Goal: Task Accomplishment & Management: Manage account settings

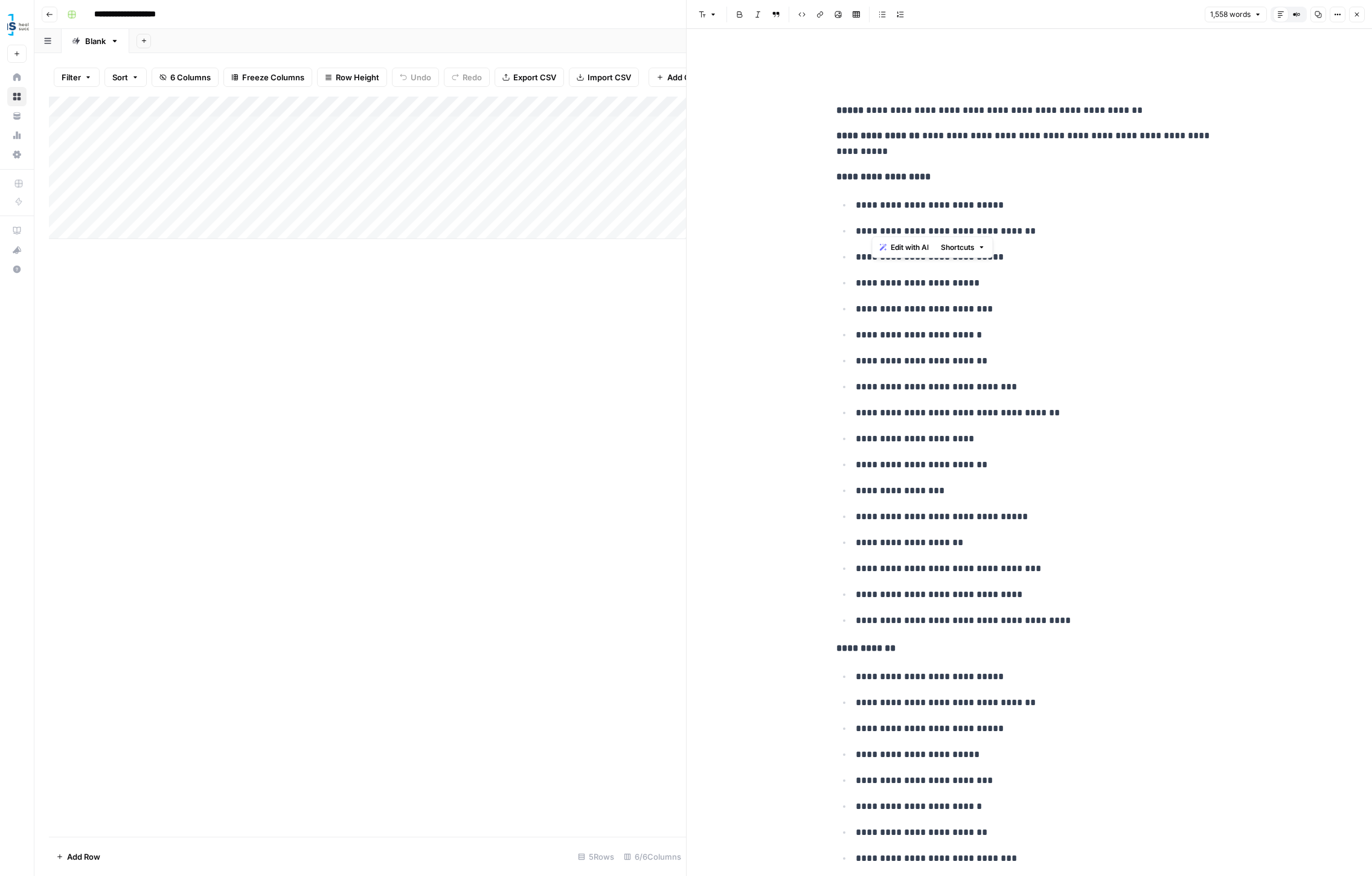
scroll to position [1078, 0]
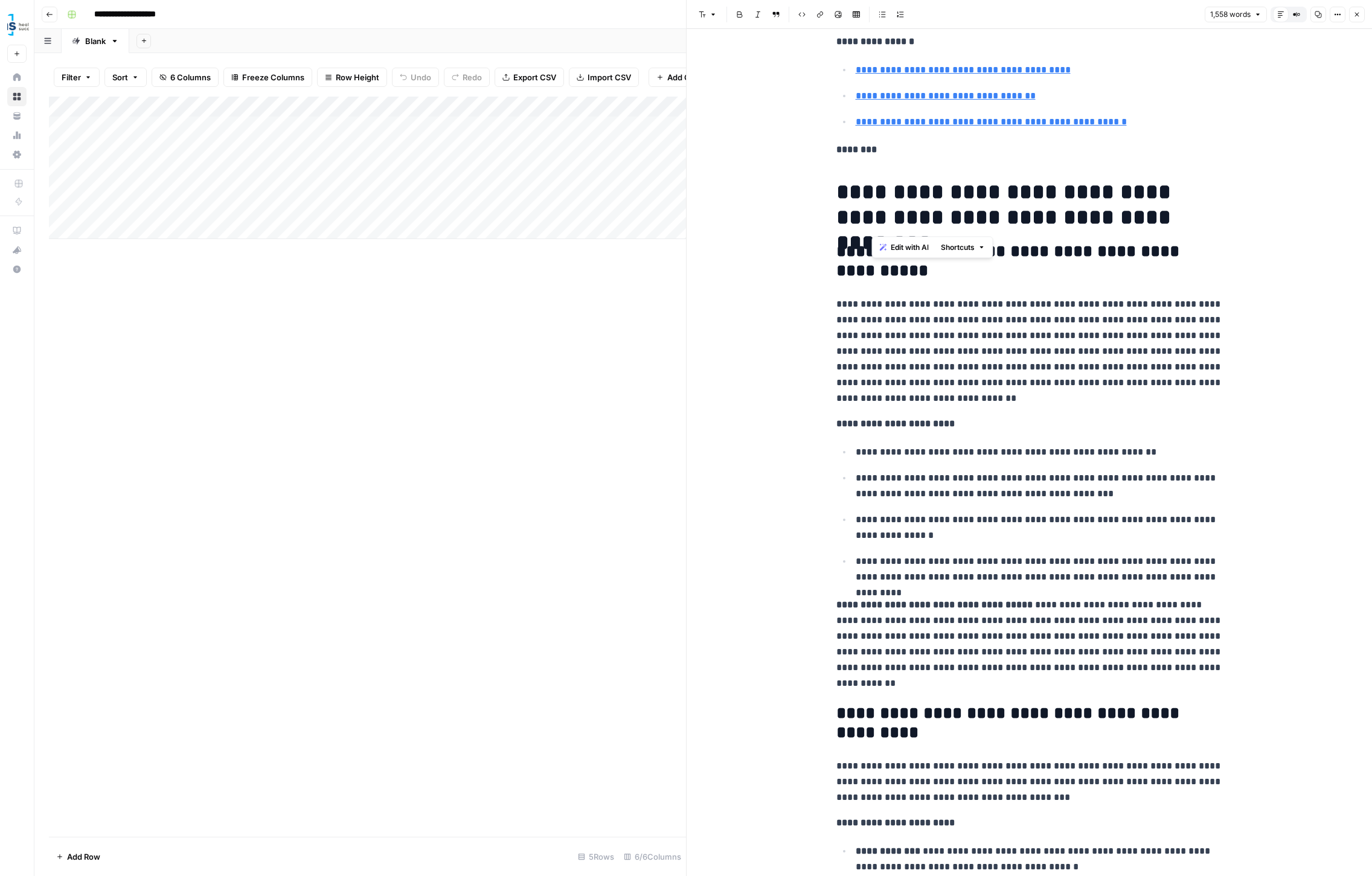
click at [624, 289] on div "Add Column" at bounding box center [367, 466] width 637 height 741
click at [1358, 11] on icon "button" at bounding box center [1356, 14] width 7 height 7
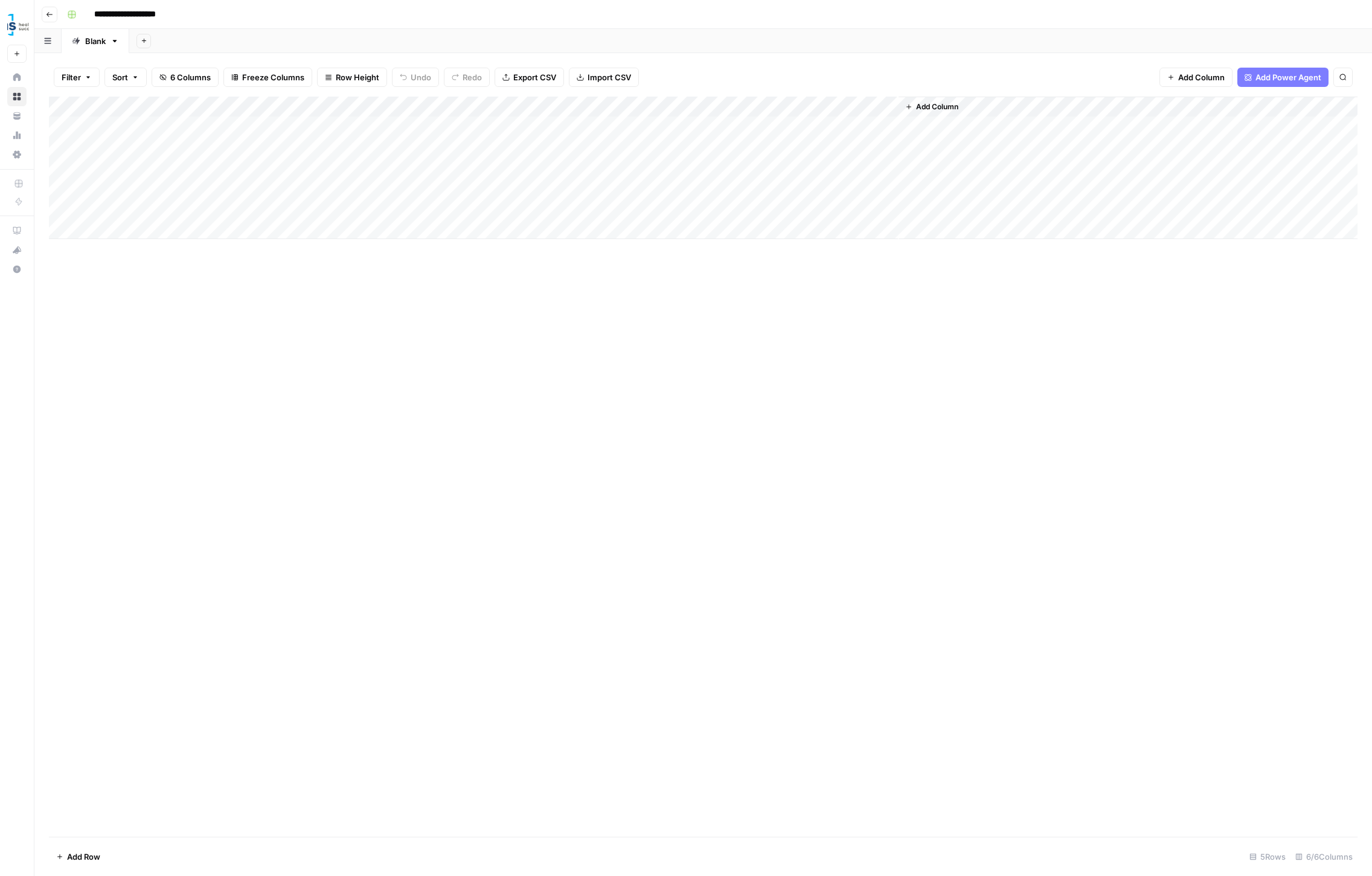
click at [683, 325] on div "Add Column" at bounding box center [703, 466] width 1308 height 741
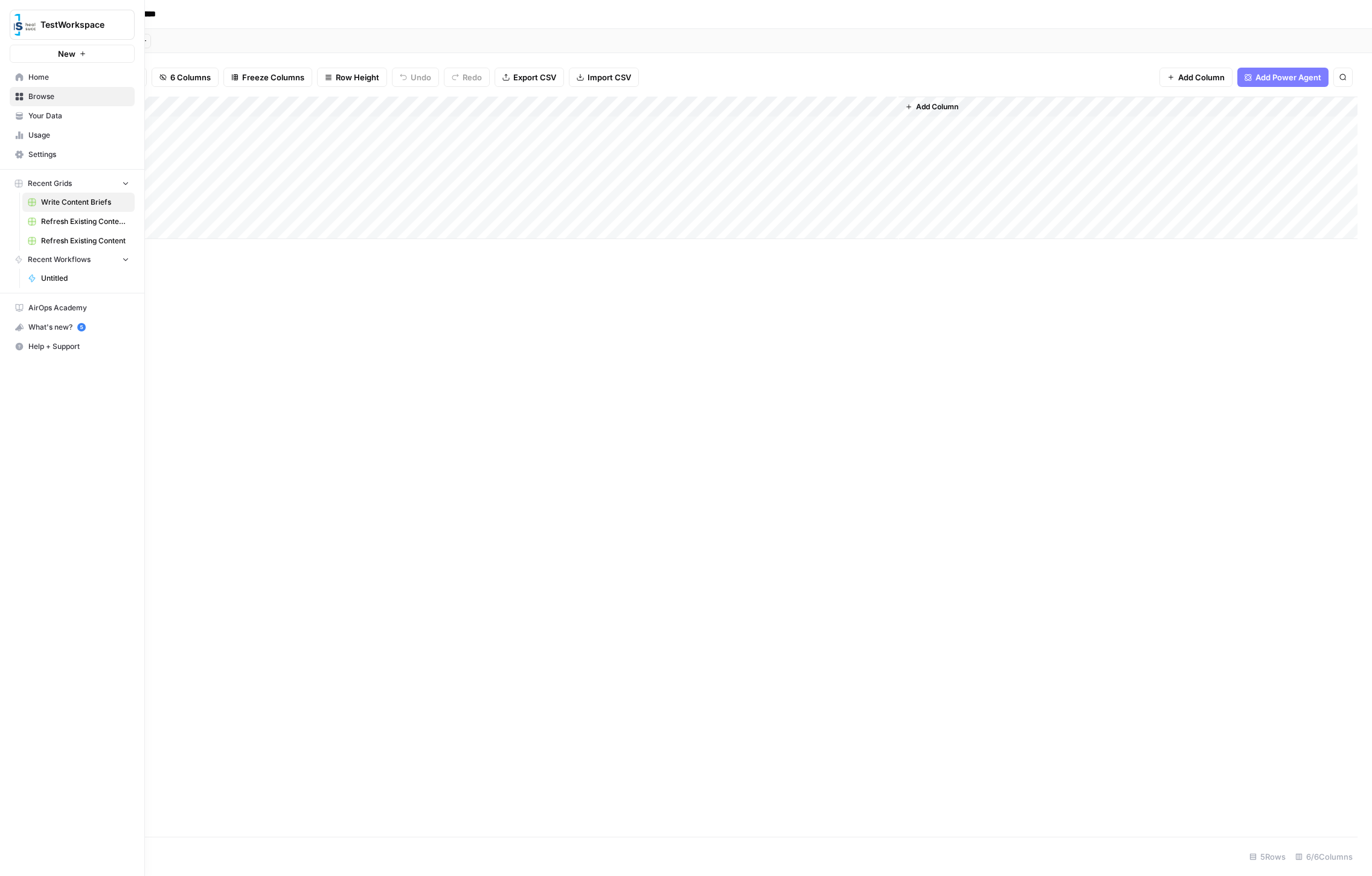
click at [25, 154] on link "Settings" at bounding box center [72, 154] width 125 height 20
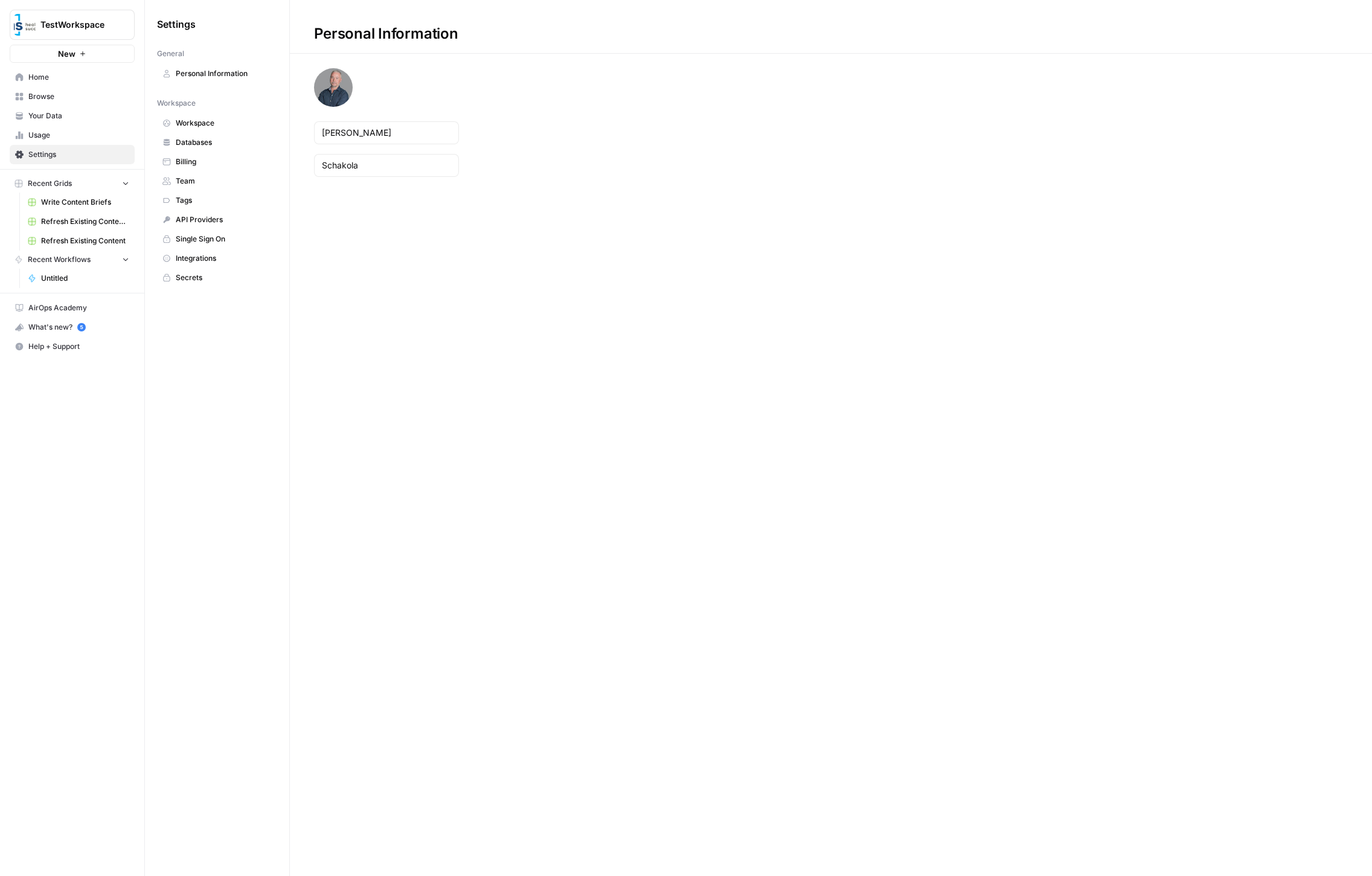
click at [216, 176] on span "Team" at bounding box center [224, 181] width 96 height 11
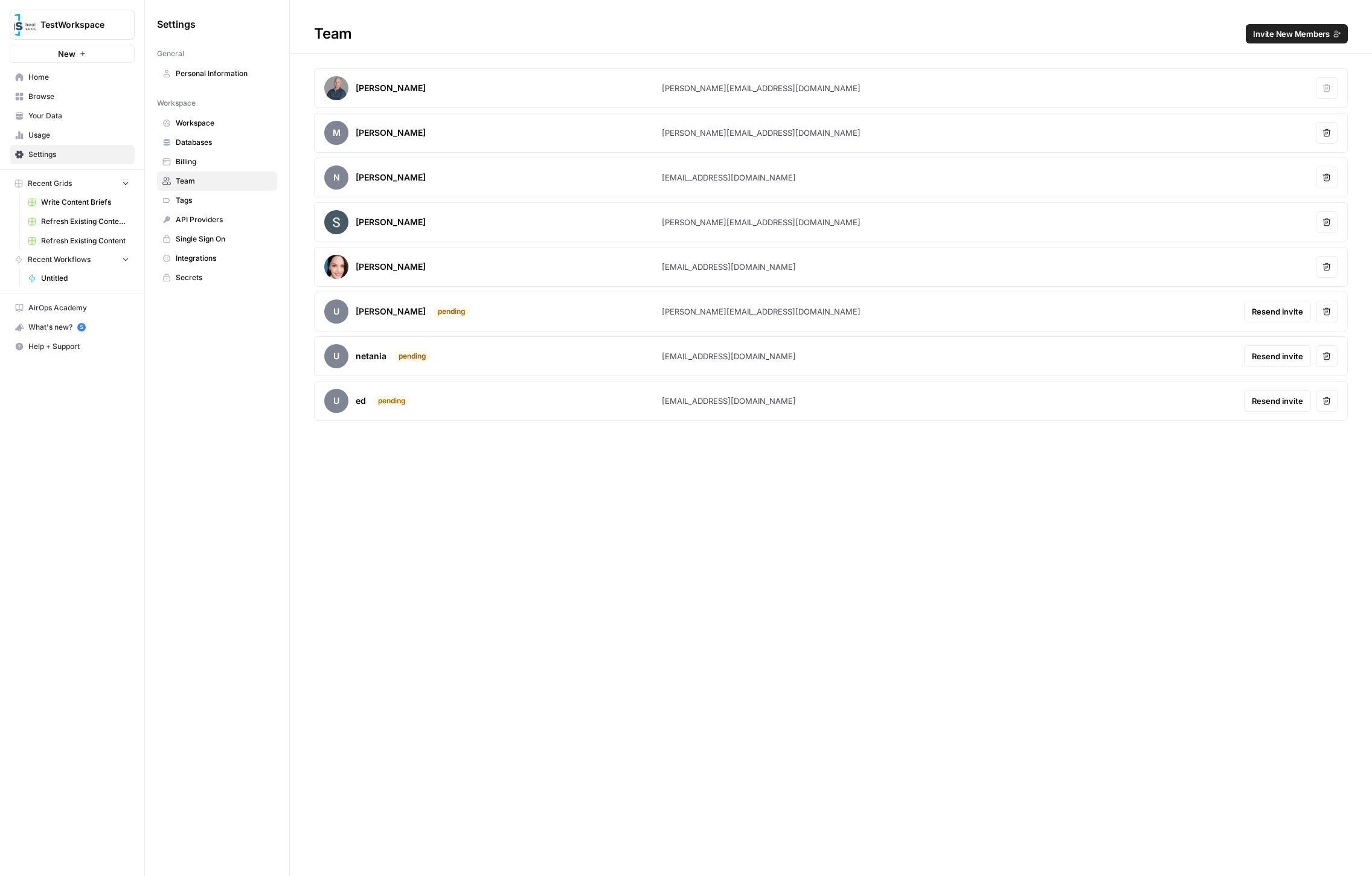
click at [1288, 35] on span "Invite New Members" at bounding box center [1291, 33] width 77 height 12
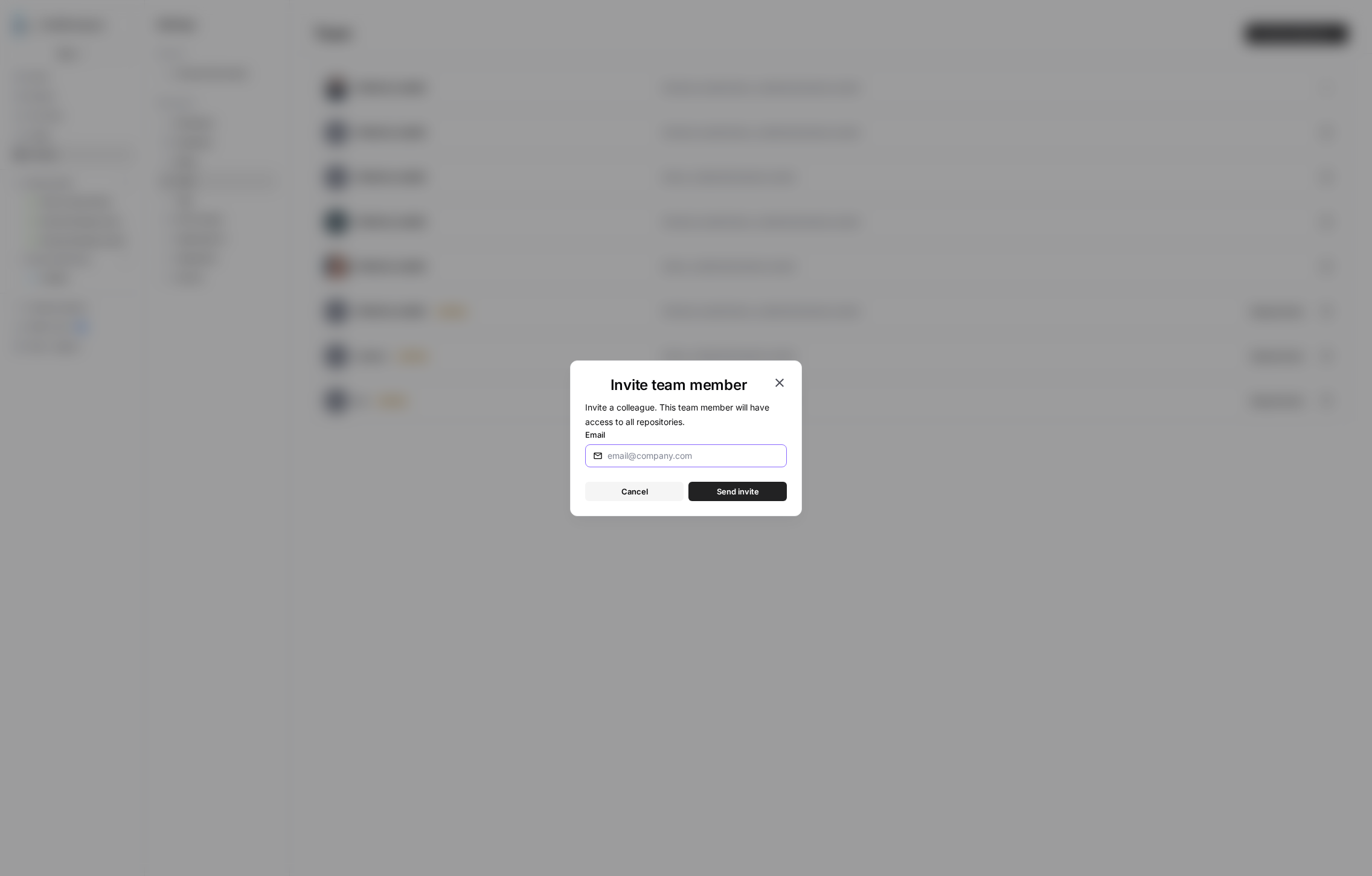
click at [669, 459] on input "Email" at bounding box center [693, 456] width 171 height 12
click at [688, 482] on button "Send invite" at bounding box center [737, 492] width 98 height 20
click at [746, 455] on input "[PERSON_NAME][EMAIL_ADDRESS][DOMAIN_NAME]" at bounding box center [693, 456] width 171 height 12
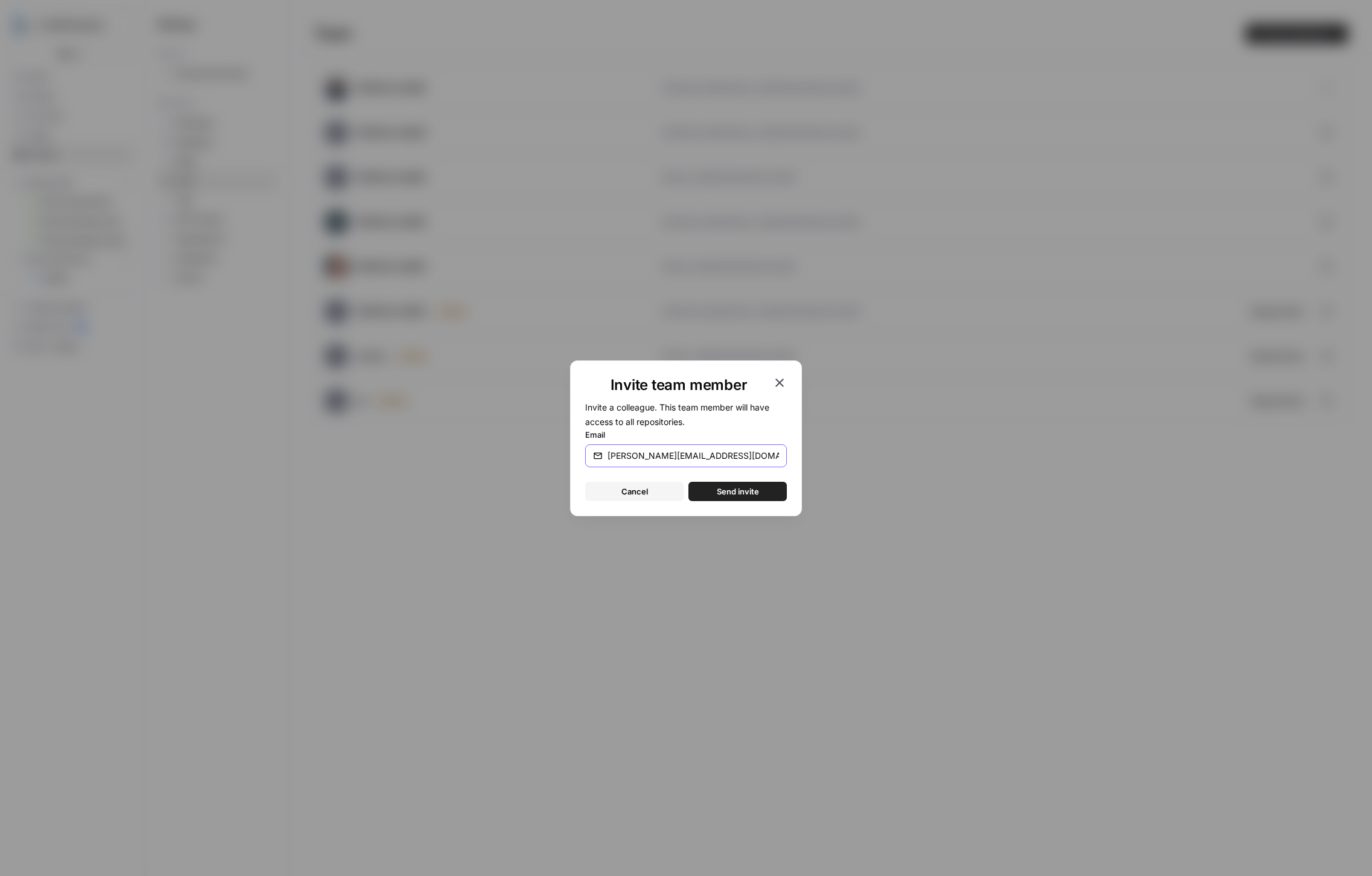
type input "[PERSON_NAME][EMAIL_ADDRESS][DOMAIN_NAME]"
click at [768, 494] on button "Send invite" at bounding box center [737, 492] width 98 height 20
click at [775, 381] on icon "button" at bounding box center [780, 383] width 14 height 14
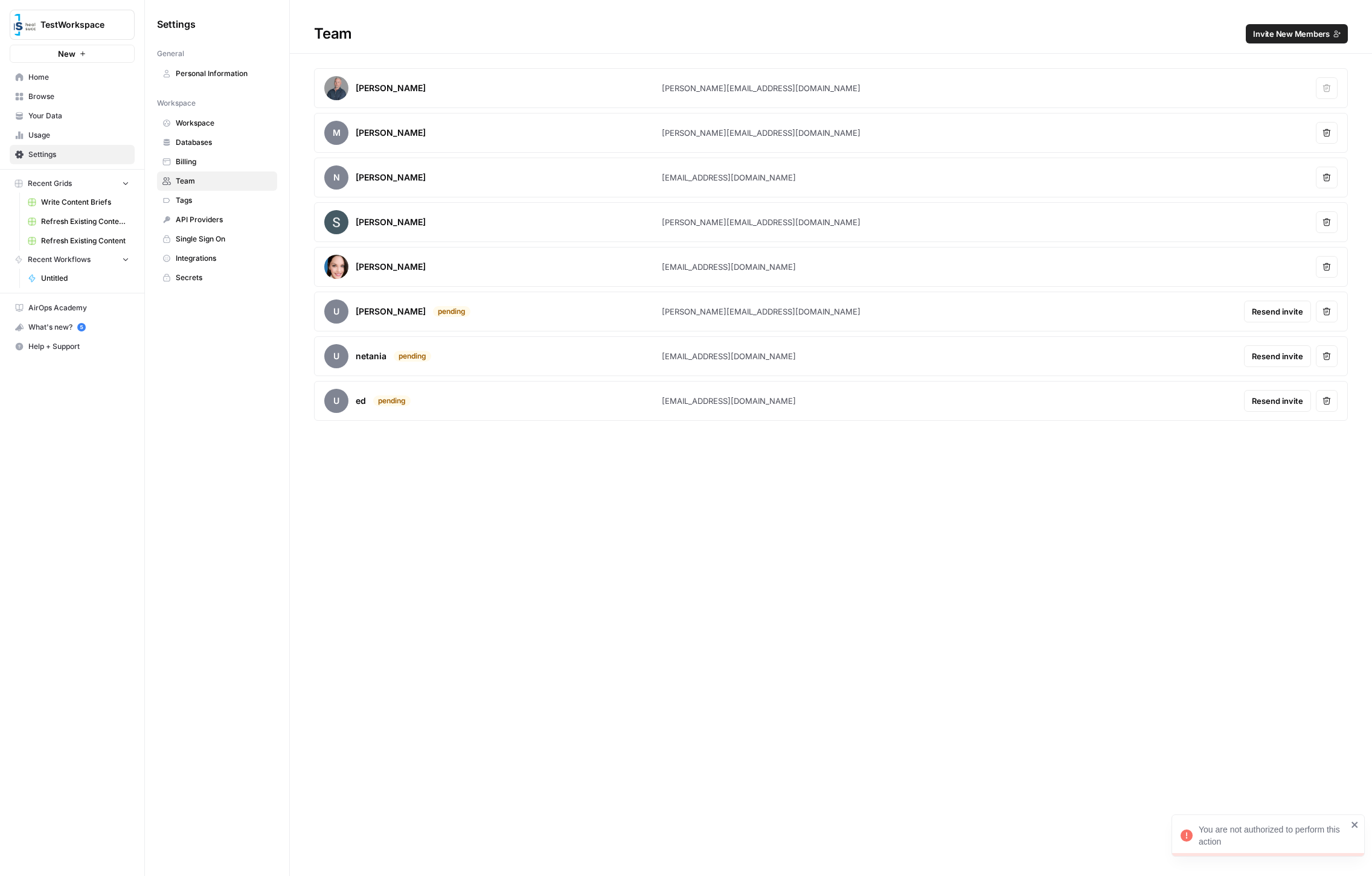
click at [831, 539] on div "Team Invite New Members Brandon Schakola [EMAIL_ADDRESS][DOMAIN_NAME] Remove us…" at bounding box center [831, 438] width 1082 height 876
